Goal: Information Seeking & Learning: Learn about a topic

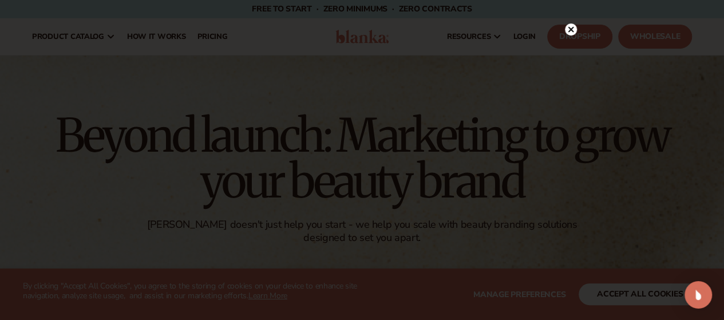
click at [570, 32] on circle at bounding box center [571, 29] width 12 height 12
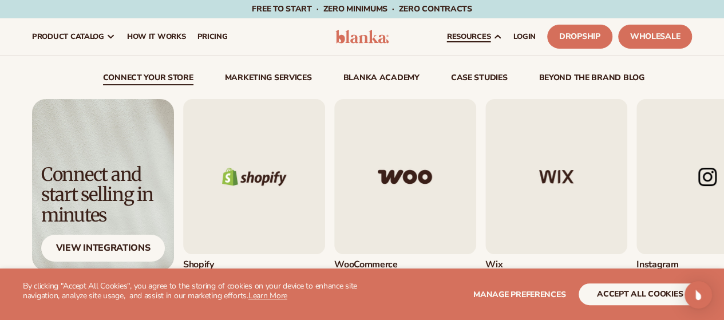
click at [536, 163] on img "3 / 5" at bounding box center [556, 176] width 142 height 155
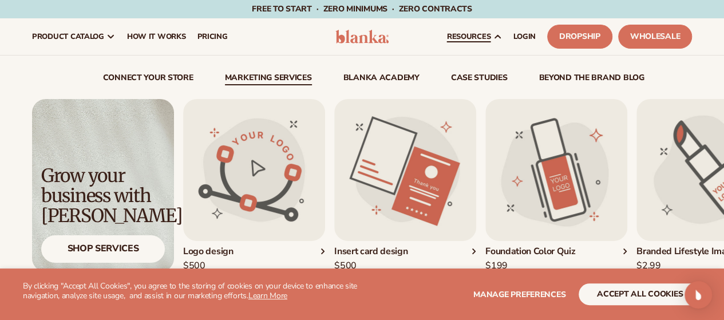
click at [297, 79] on link "Marketing services" at bounding box center [268, 79] width 87 height 11
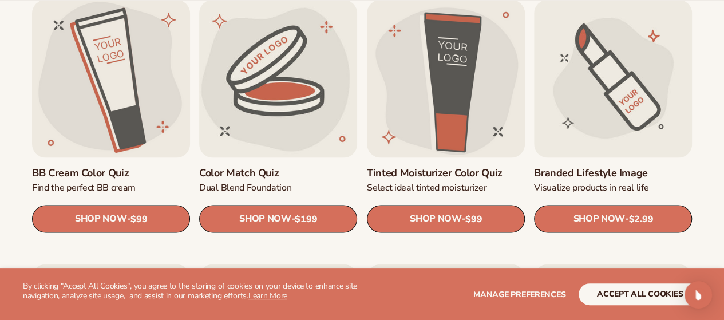
scroll to position [930, 0]
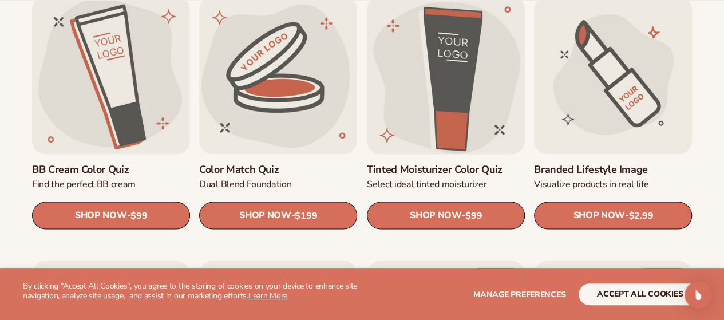
click at [449, 163] on link "Tinted Moisturizer Color Quiz" at bounding box center [446, 169] width 158 height 13
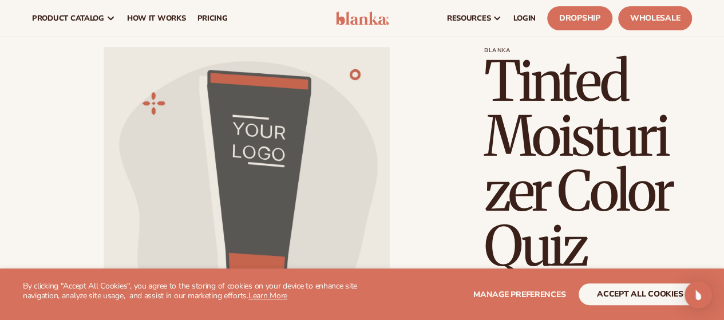
scroll to position [2, 0]
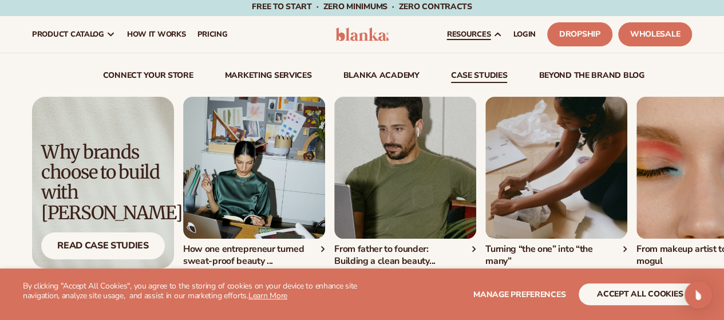
click at [483, 75] on link "case studies" at bounding box center [479, 77] width 57 height 11
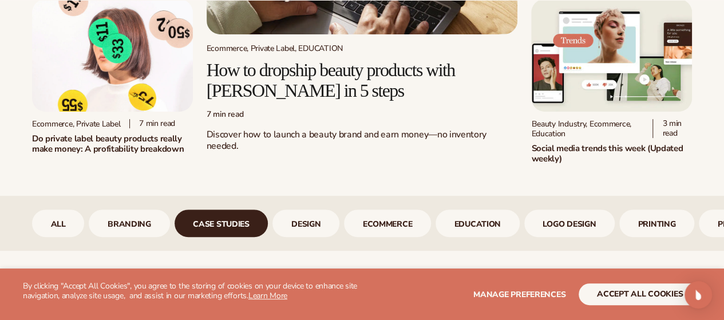
scroll to position [242, 0]
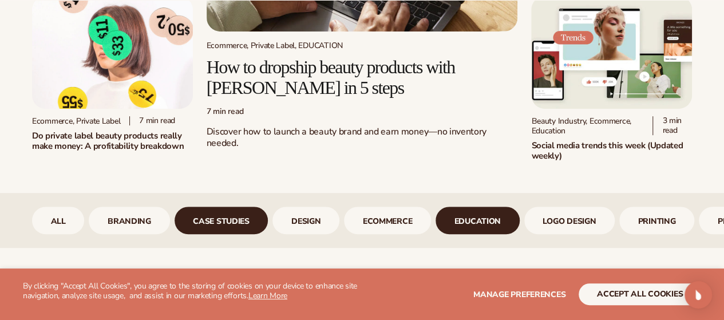
click at [473, 232] on link "Education" at bounding box center [478, 220] width 84 height 27
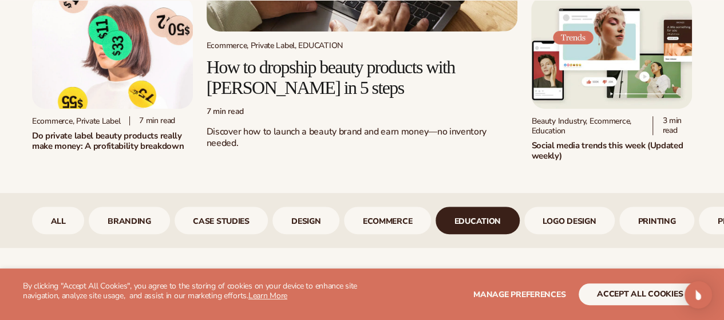
click at [473, 232] on link "Education" at bounding box center [478, 220] width 84 height 27
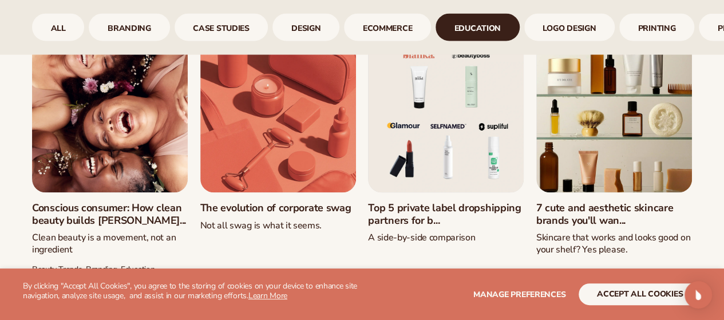
scroll to position [1150, 0]
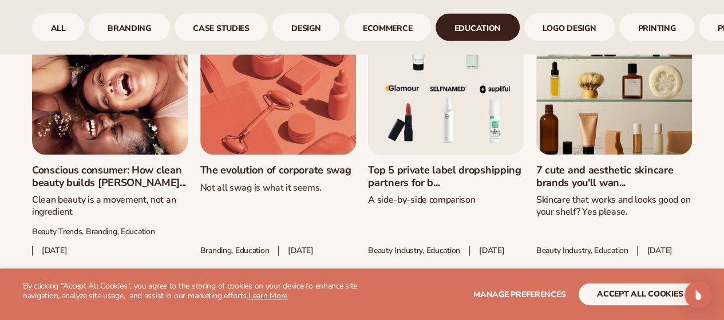
click at [425, 189] on link "Top 5 private label dropshipping partners for b..." at bounding box center [446, 176] width 156 height 25
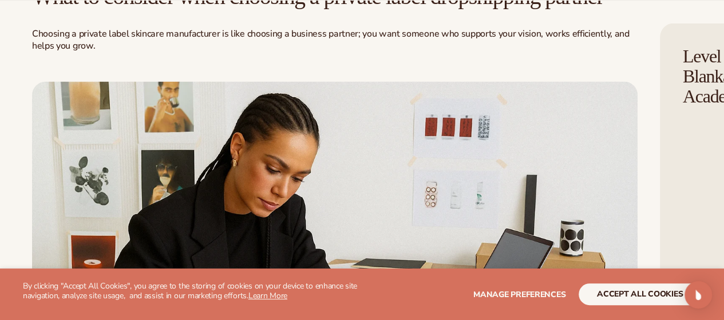
scroll to position [3284, 0]
